Goal: Transaction & Acquisition: Download file/media

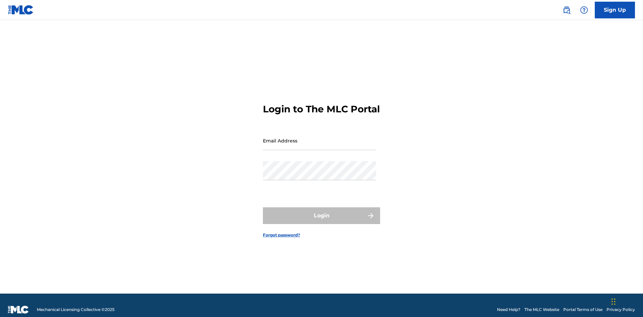
scroll to position [9, 0]
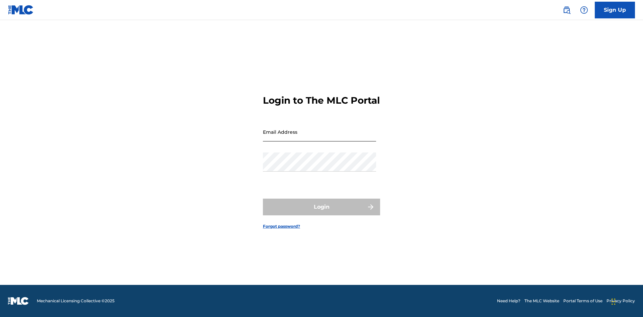
click at [319, 138] on input "Email Address" at bounding box center [319, 132] width 113 height 19
type input "Duke.McTesterson@gmail.com"
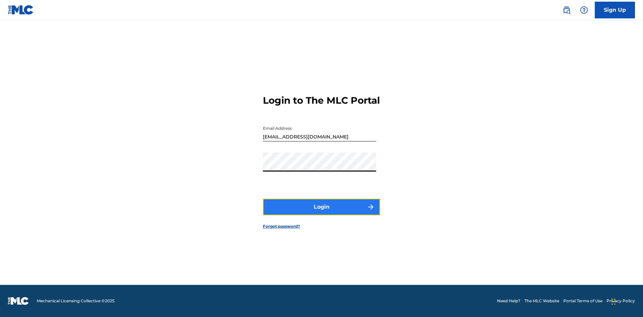
click at [321, 213] on button "Login" at bounding box center [321, 207] width 117 height 17
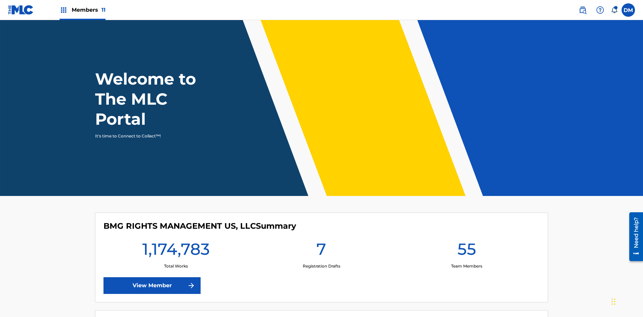
click at [82, 10] on span "Members 11" at bounding box center [89, 10] width 34 height 8
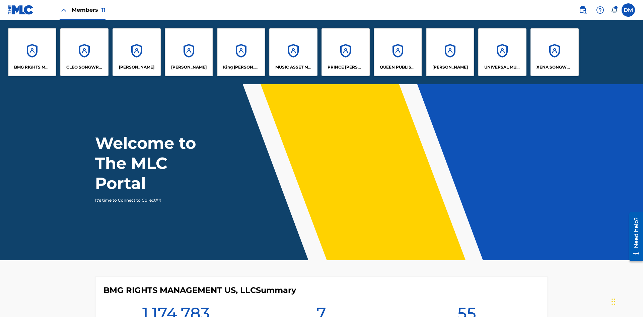
scroll to position [24, 0]
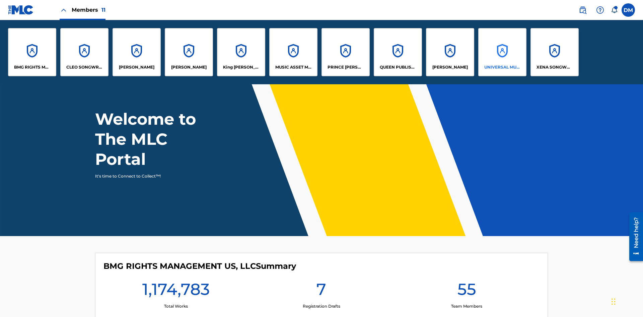
click at [502, 67] on p "UNIVERSAL MUSIC PUB GROUP" at bounding box center [502, 67] width 36 height 6
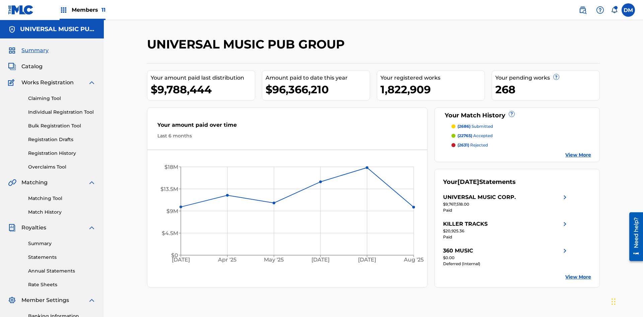
scroll to position [98, 0]
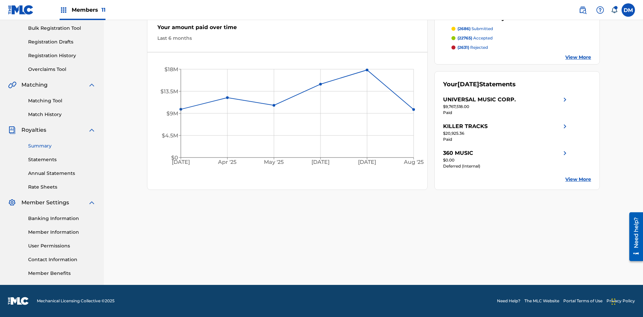
click at [62, 146] on link "Summary" at bounding box center [62, 146] width 68 height 7
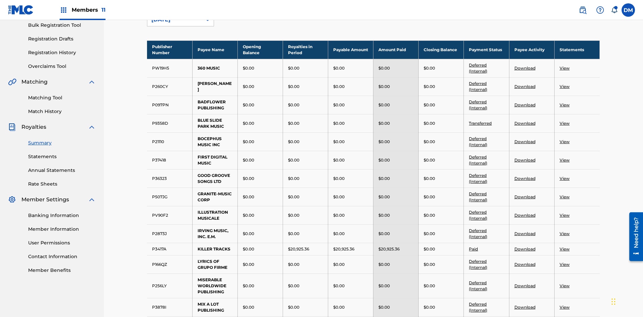
scroll to position [74, 0]
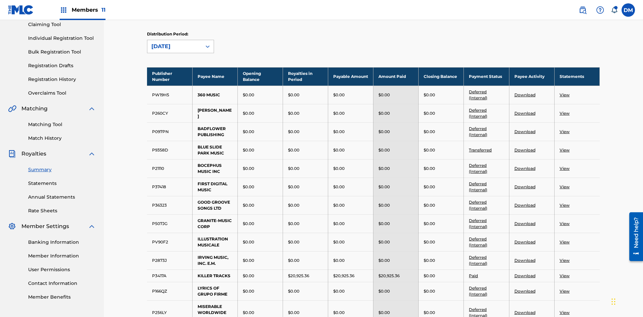
click at [174, 47] on div "August 2025" at bounding box center [174, 47] width 46 height 8
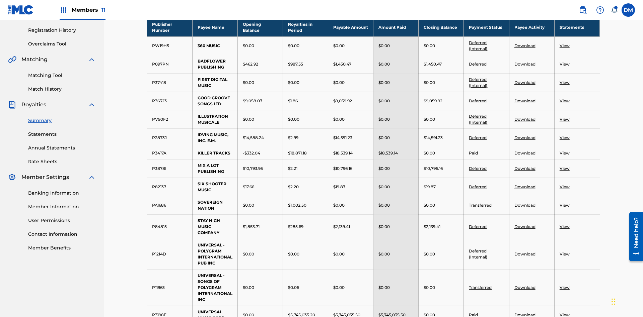
scroll to position [368, 0]
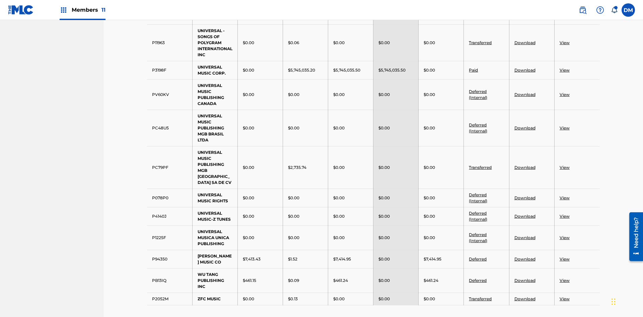
click at [481, 43] on link "Transferred" at bounding box center [480, 42] width 23 height 5
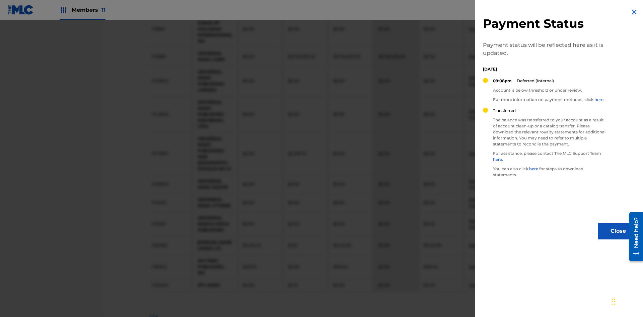
click at [634, 12] on img at bounding box center [634, 12] width 8 height 8
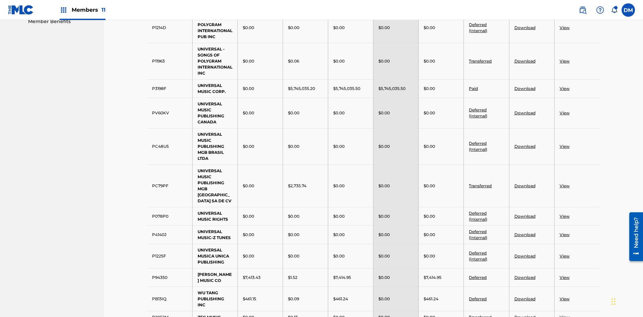
scroll to position [417, 0]
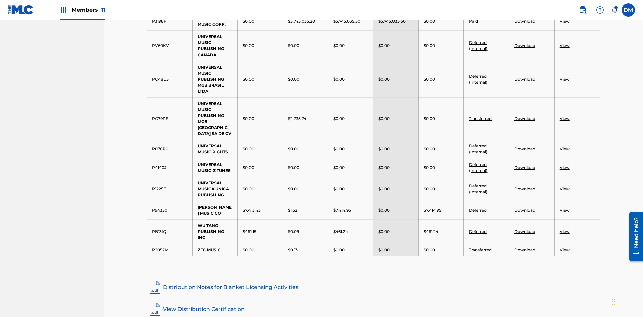
click at [478, 43] on link "Deferred (Internal)" at bounding box center [478, 45] width 18 height 11
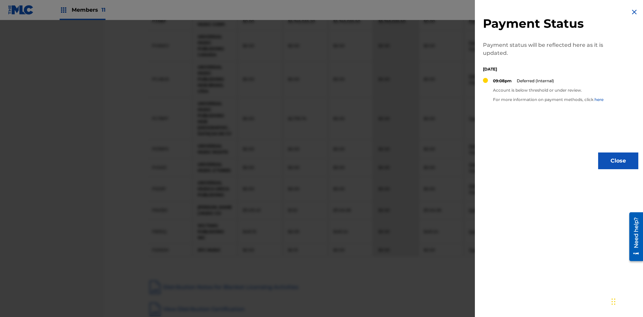
scroll to position [412, 0]
click at [634, 12] on img at bounding box center [634, 12] width 8 height 8
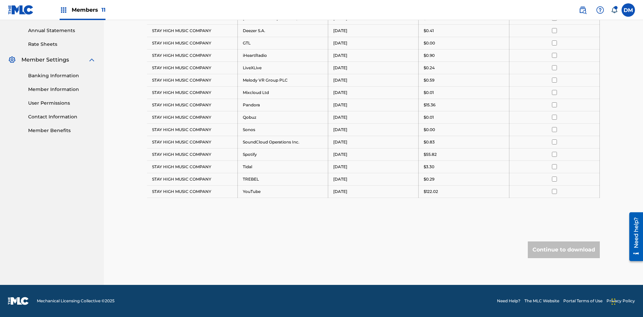
click at [554, 8] on input "checkbox" at bounding box center [554, 5] width 5 height 5
click at [554, 21] on input "checkbox" at bounding box center [554, 18] width 5 height 5
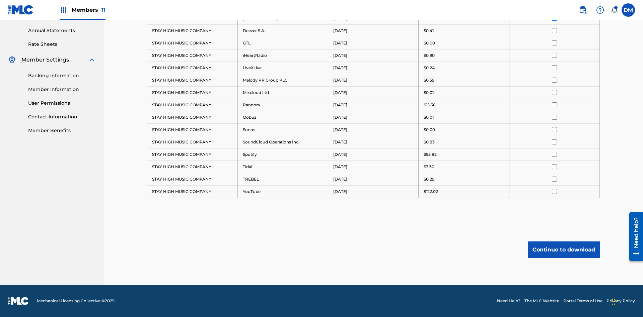
click at [554, 33] on input "checkbox" at bounding box center [554, 30] width 5 height 5
click at [554, 43] on input "checkbox" at bounding box center [554, 43] width 5 height 5
click at [554, 55] on input "checkbox" at bounding box center [554, 55] width 5 height 5
click at [554, 68] on input "checkbox" at bounding box center [554, 67] width 5 height 5
click at [554, 80] on input "checkbox" at bounding box center [554, 80] width 5 height 5
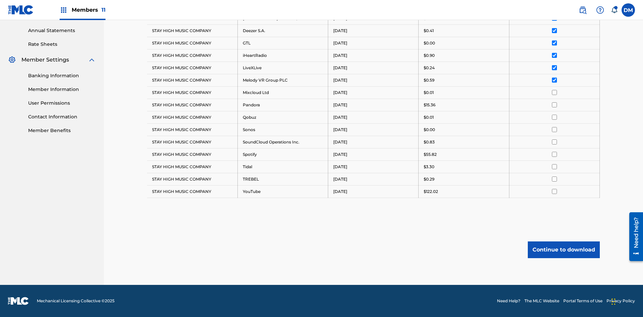
click at [554, 92] on input "checkbox" at bounding box center [554, 92] width 5 height 5
click at [554, 105] on input "checkbox" at bounding box center [554, 104] width 5 height 5
click at [554, 117] on input "checkbox" at bounding box center [554, 117] width 5 height 5
click at [554, 142] on input "checkbox" at bounding box center [554, 142] width 5 height 5
click at [554, 167] on input "checkbox" at bounding box center [554, 166] width 5 height 5
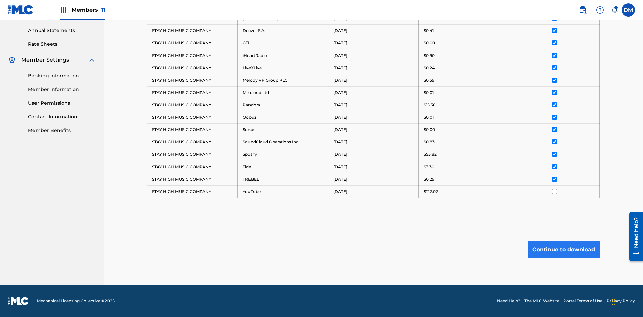
click at [554, 192] on input "checkbox" at bounding box center [554, 191] width 5 height 5
click at [564, 250] on button "Continue to download" at bounding box center [564, 250] width 72 height 17
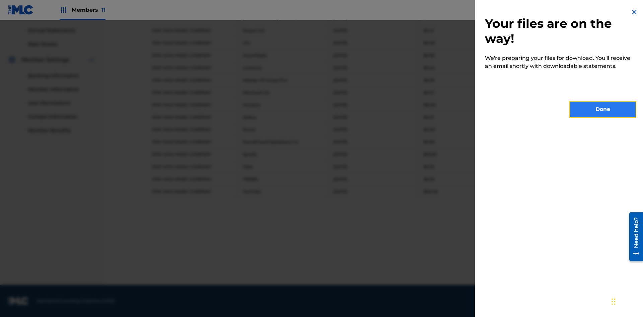
click at [603, 109] on button "Done" at bounding box center [602, 109] width 67 height 17
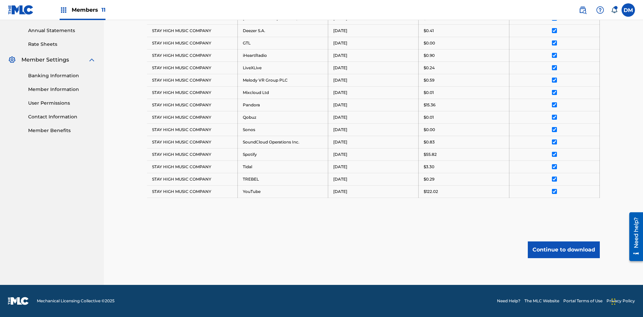
scroll to position [200, 0]
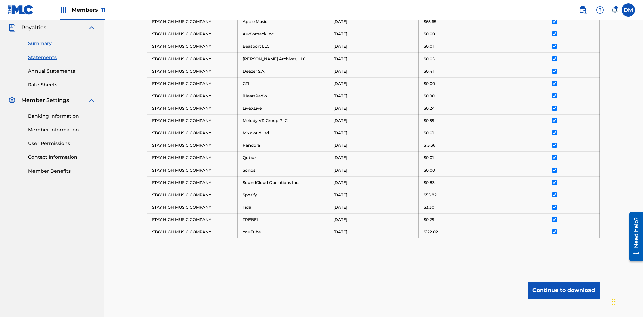
click at [62, 44] on link "Summary" at bounding box center [62, 43] width 68 height 7
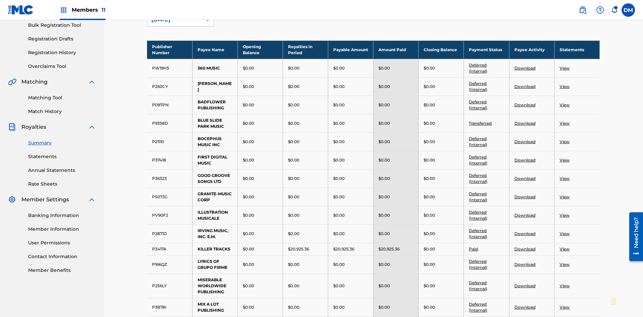
scroll to position [74, 0]
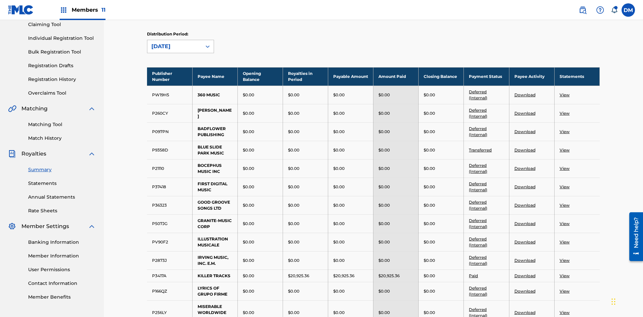
click at [174, 47] on div "August 2025" at bounding box center [174, 47] width 46 height 8
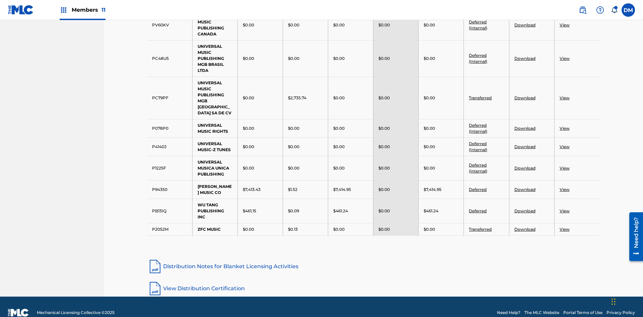
scroll to position [444, 0]
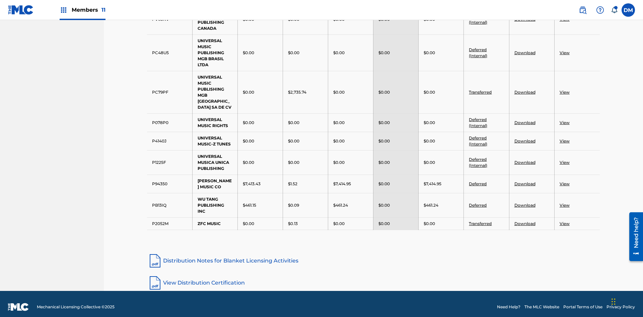
click at [564, 53] on link "View" at bounding box center [565, 52] width 10 height 5
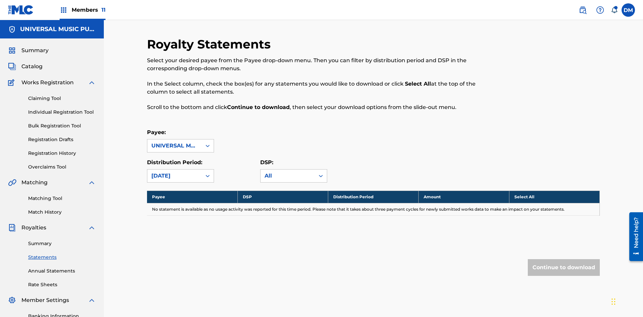
scroll to position [98, 0]
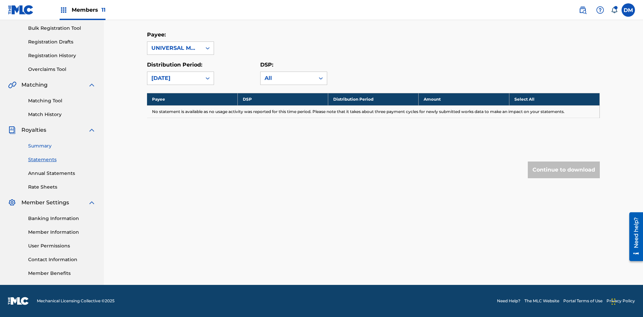
click at [62, 146] on link "Summary" at bounding box center [62, 146] width 68 height 7
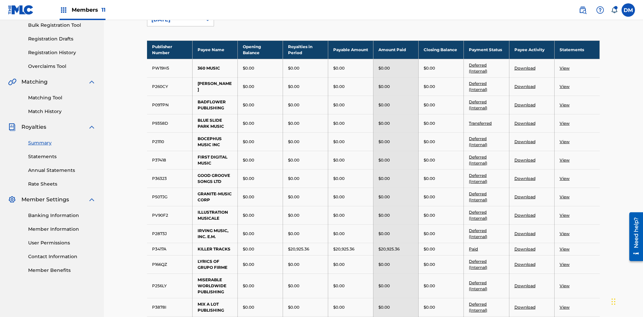
scroll to position [74, 0]
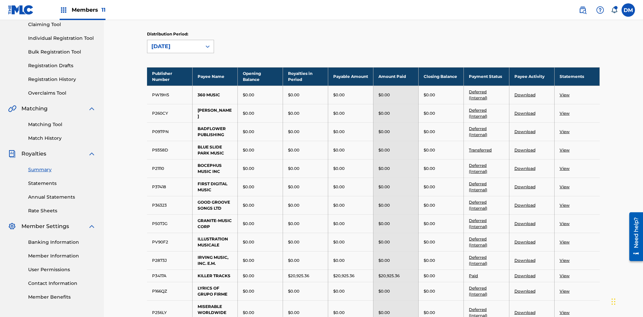
click at [174, 47] on div "August 2025" at bounding box center [174, 47] width 46 height 8
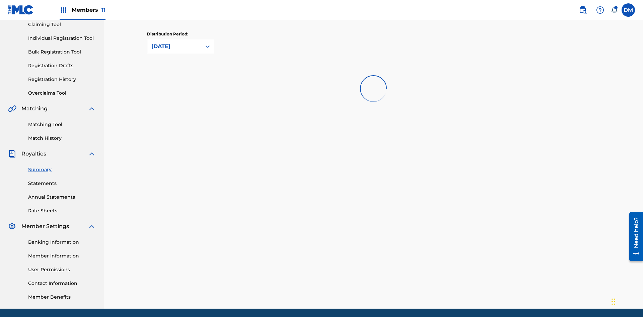
scroll to position [0, 0]
